Goal: Information Seeking & Learning: Learn about a topic

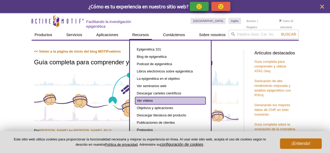
click at [138, 100] on font "Ver vídeos" at bounding box center [145, 100] width 16 height 4
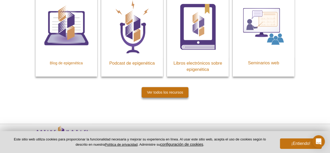
scroll to position [1021, 0]
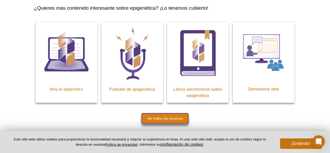
click at [169, 113] on link "Ver todos los recursos" at bounding box center [165, 118] width 47 height 10
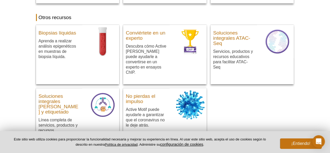
scroll to position [365, 0]
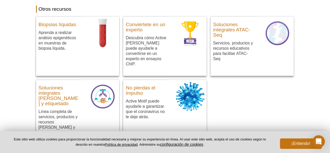
drag, startPoint x: 0, startPoint y: 94, endPoint x: 24, endPoint y: 113, distance: 31.0
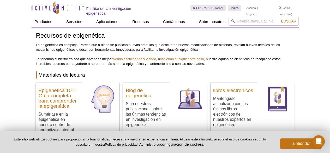
scroll to position [0, 0]
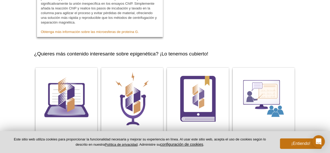
scroll to position [980, 0]
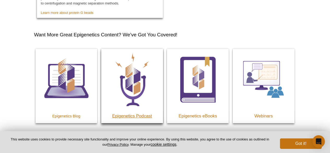
scroll to position [947, 0]
